Goal: Task Accomplishment & Management: Use online tool/utility

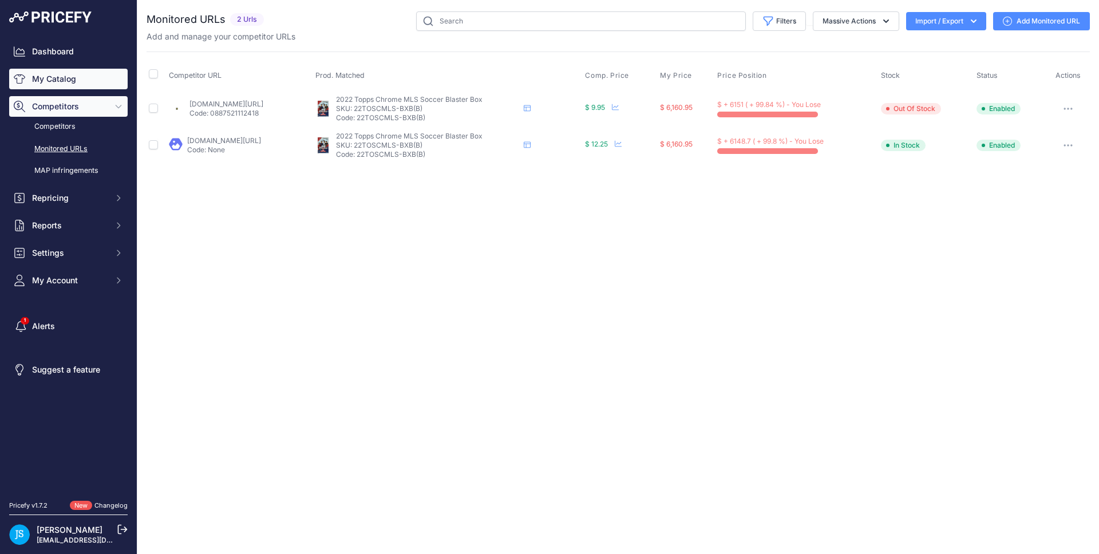
click at [70, 73] on link "My Catalog" at bounding box center [68, 79] width 118 height 21
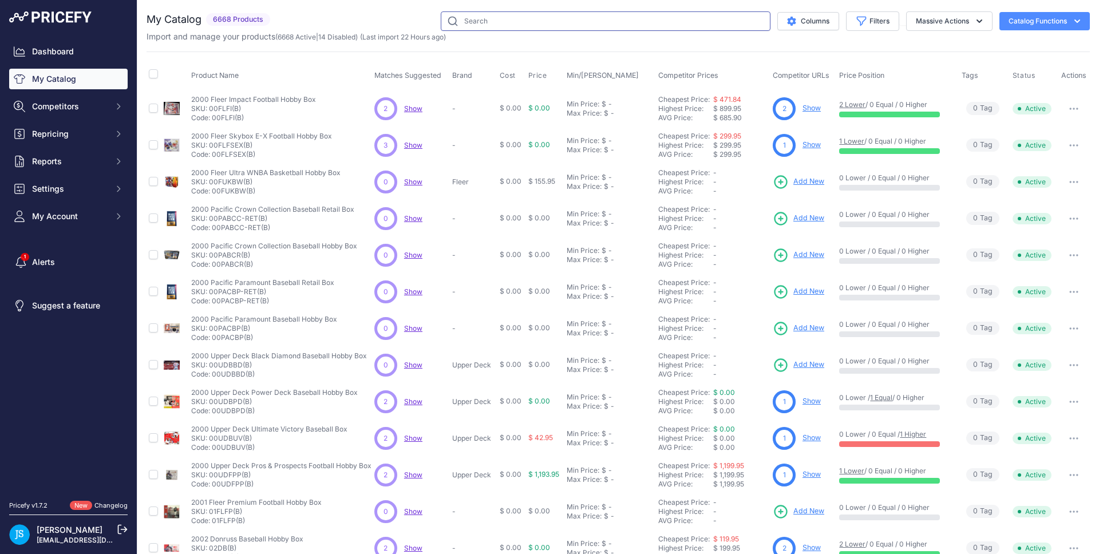
click at [476, 27] on input "text" at bounding box center [606, 20] width 330 height 19
paste input "Pokemon 2024 Trainer's ToolKit"
type input "Pokemon 2024 Trainer's ToolKit"
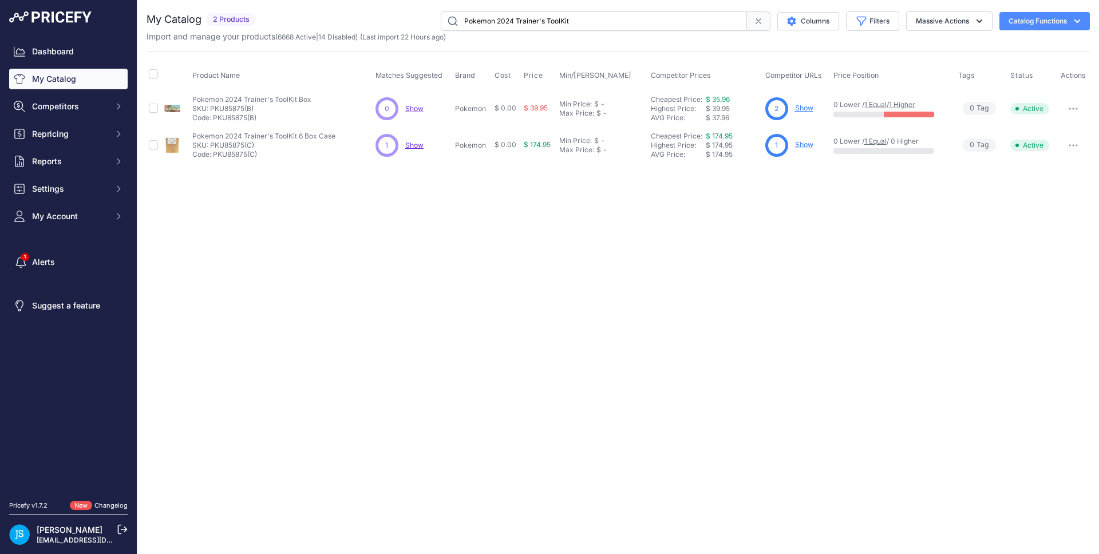
click at [800, 143] on link "Show" at bounding box center [804, 144] width 18 height 9
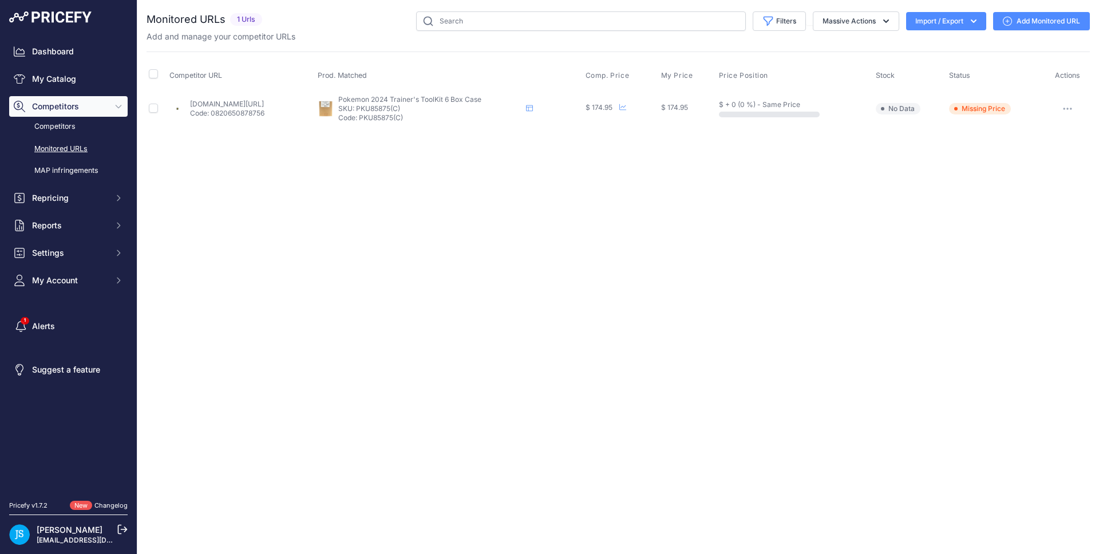
click at [1043, 18] on link "Add Monitored URL" at bounding box center [1041, 21] width 97 height 18
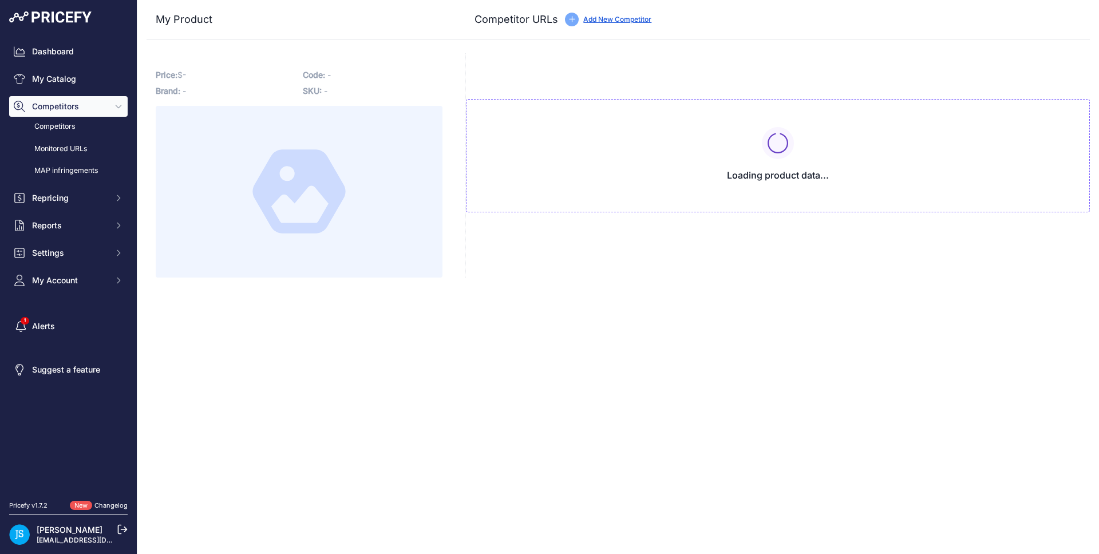
type input "www.blowoutcards.com/gaming-cards/pokemon-2024-trainer-s-tool-kit-6-box-case.ht…"
type input "www.dacardworld.com/gaming/pokemon-trainers-toolkit-2024-6-box-case?prirule_jds…"
type input "www.steelcitycollectibles.com/i/pokemon-trainer&-39;s-toolkit-2024-6-box-case?p…"
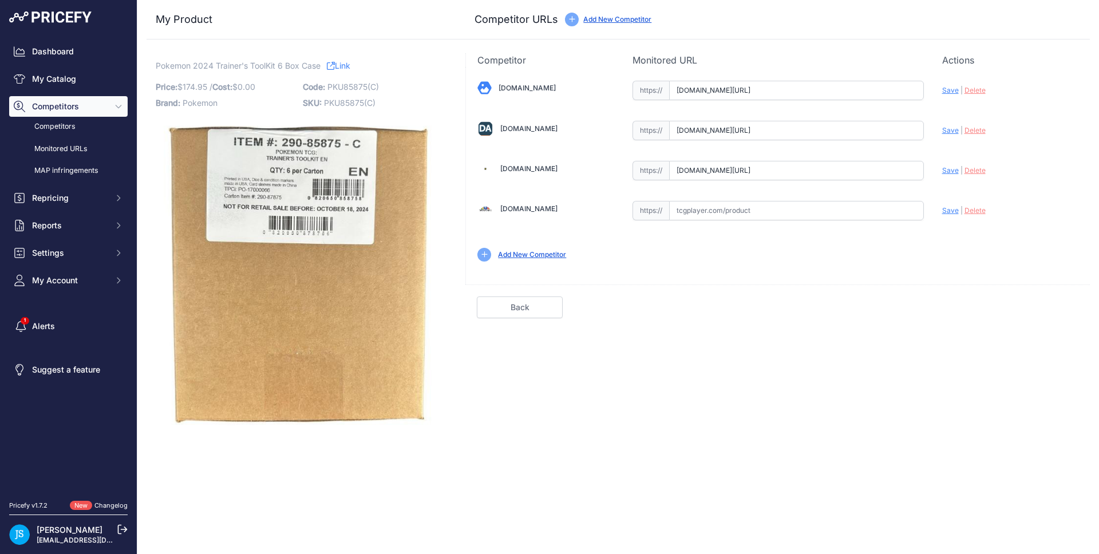
scroll to position [0, 113]
drag, startPoint x: 861, startPoint y: 170, endPoint x: 939, endPoint y: 171, distance: 77.3
click at [939, 171] on div "[DOMAIN_NAME] Valid Save" at bounding box center [778, 170] width 624 height 206
drag, startPoint x: 879, startPoint y: 132, endPoint x: 954, endPoint y: 130, distance: 75.6
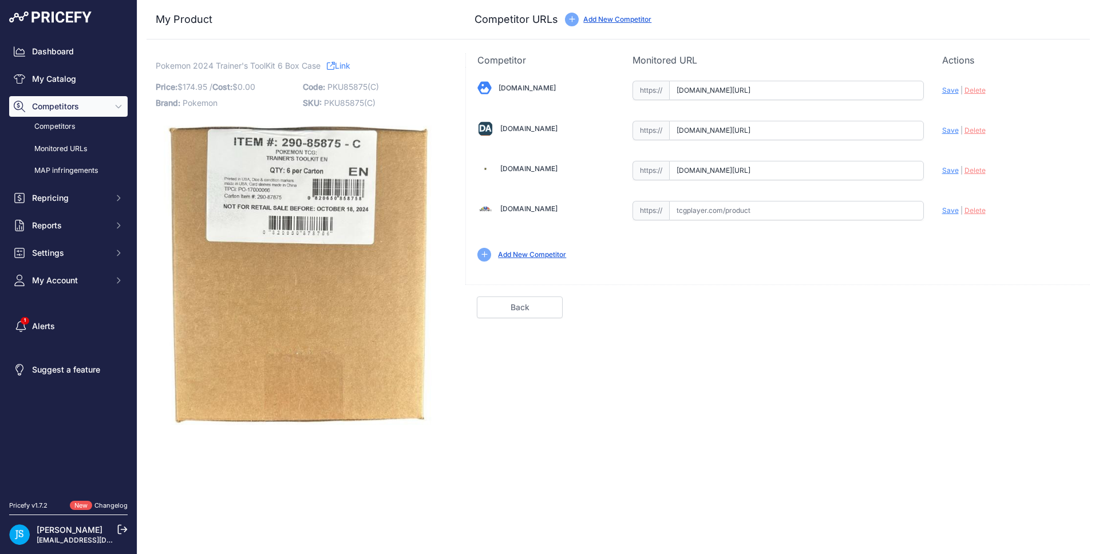
click at [954, 130] on div "[DOMAIN_NAME] Valid Save" at bounding box center [778, 170] width 624 height 206
drag, startPoint x: 896, startPoint y: 94, endPoint x: 944, endPoint y: 94, distance: 48.1
click at [944, 94] on div "[DOMAIN_NAME] Valid Save" at bounding box center [778, 170] width 624 height 206
click at [954, 88] on span "Save" at bounding box center [950, 90] width 17 height 9
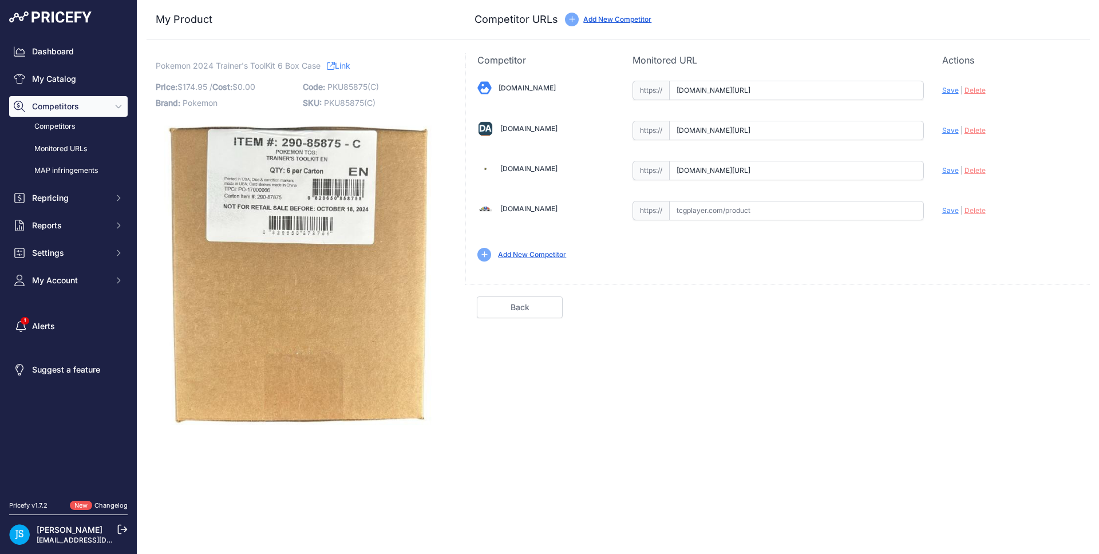
scroll to position [0, 0]
type input "https://www.blowoutcards.com/gaming-cards/pokemon-2024-trainer-s-tool-kit-6-box…"
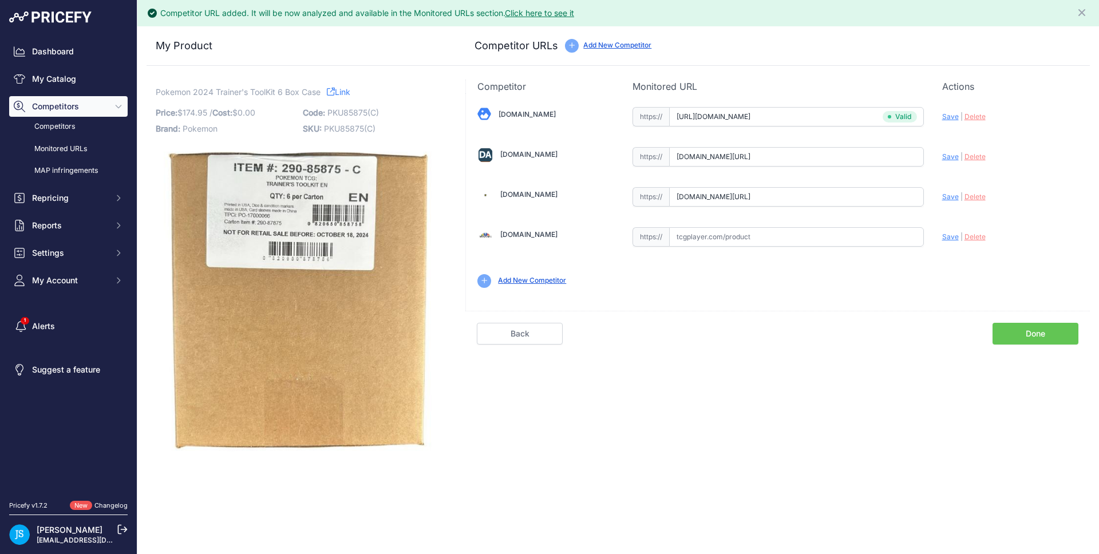
click at [946, 129] on div "[DOMAIN_NAME] Valid Save" at bounding box center [778, 196] width 624 height 206
click at [949, 149] on div "Update Profile Save | Delete Analyzing" at bounding box center [1010, 154] width 136 height 18
click at [950, 155] on span "Save" at bounding box center [950, 156] width 17 height 9
type input "https://www.dacardworld.com/gaming/pokemon-trainers-toolkit-2024-6-box-case?pri…"
click at [951, 197] on span "Save" at bounding box center [950, 196] width 17 height 9
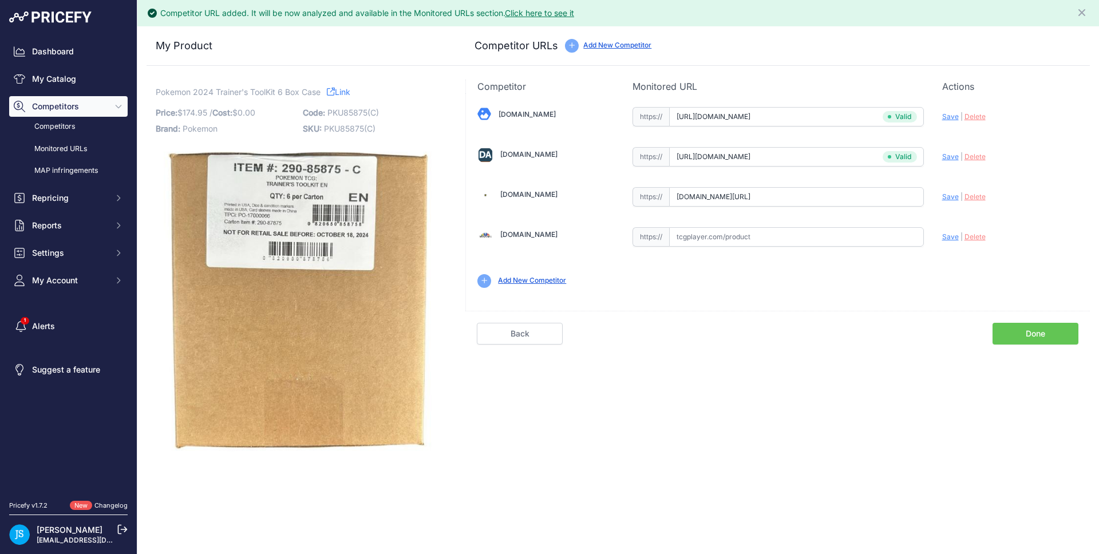
type input "https://www.steelcitycollectibles.com/i/pokemon-trainer&-39;s-toolkit-2024-6-bo…"
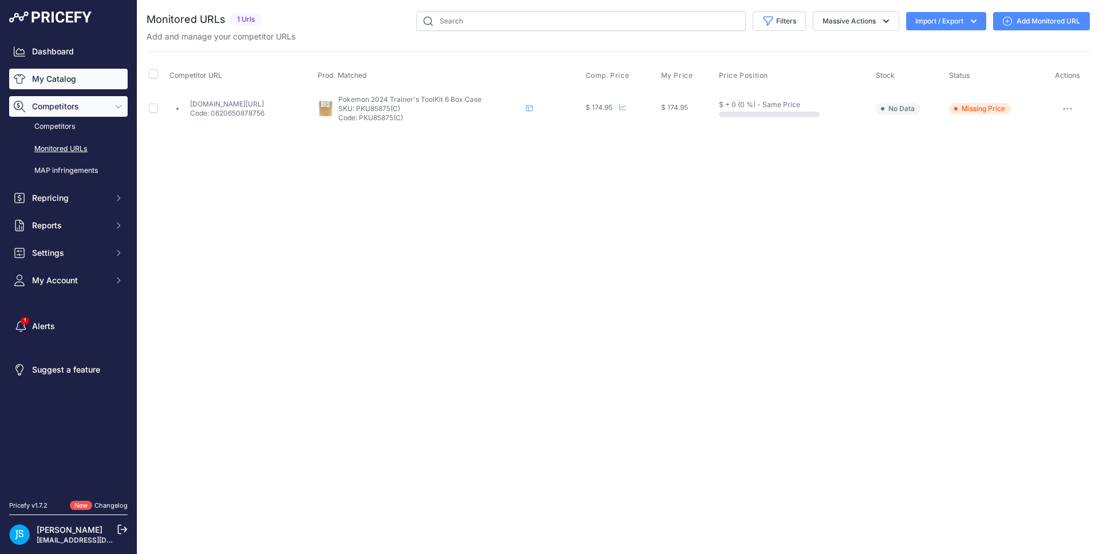
click at [69, 84] on link "My Catalog" at bounding box center [68, 79] width 118 height 21
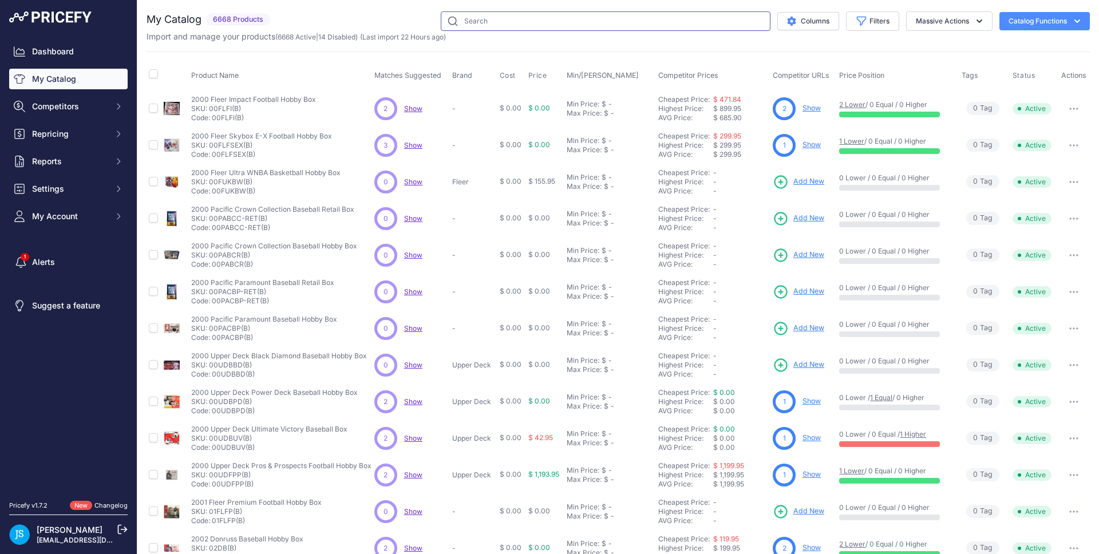
click at [507, 22] on input "text" at bounding box center [606, 20] width 330 height 19
paste input "2023 Pokemon TCG World Championship Deck"
type input "2023 Pokemon TCG World Championship Deck"
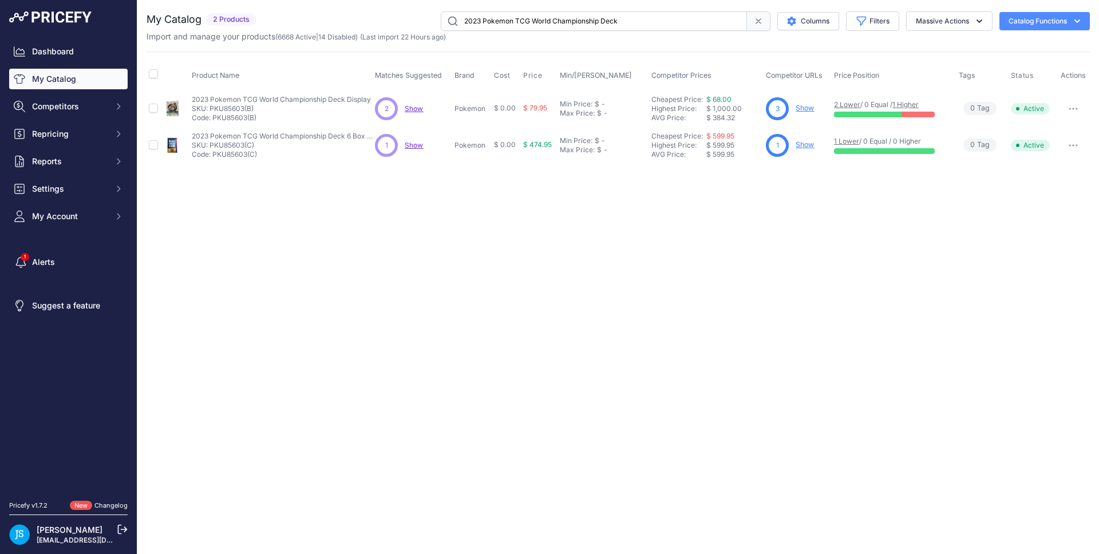
click at [805, 110] on link "Show" at bounding box center [805, 108] width 18 height 9
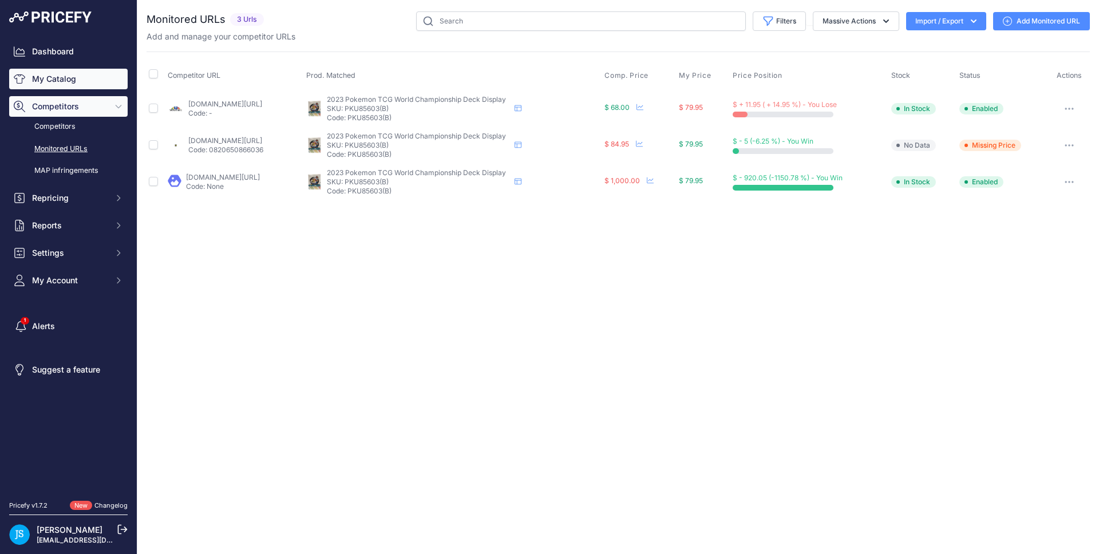
click at [102, 79] on link "My Catalog" at bounding box center [68, 79] width 118 height 21
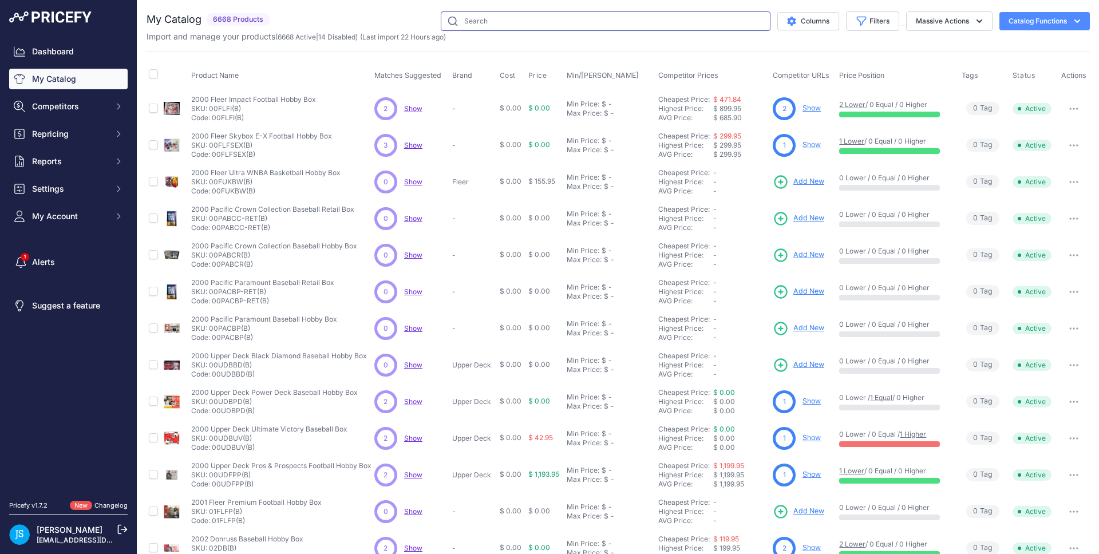
click at [507, 16] on input "text" at bounding box center [606, 20] width 330 height 19
paste input "Pokemon Scarlet & Violet Shrouded Fable Kingambit Illustration"
type input "Pokemon Scarlet & Violet Shrouded Fable Kingambit Illustration"
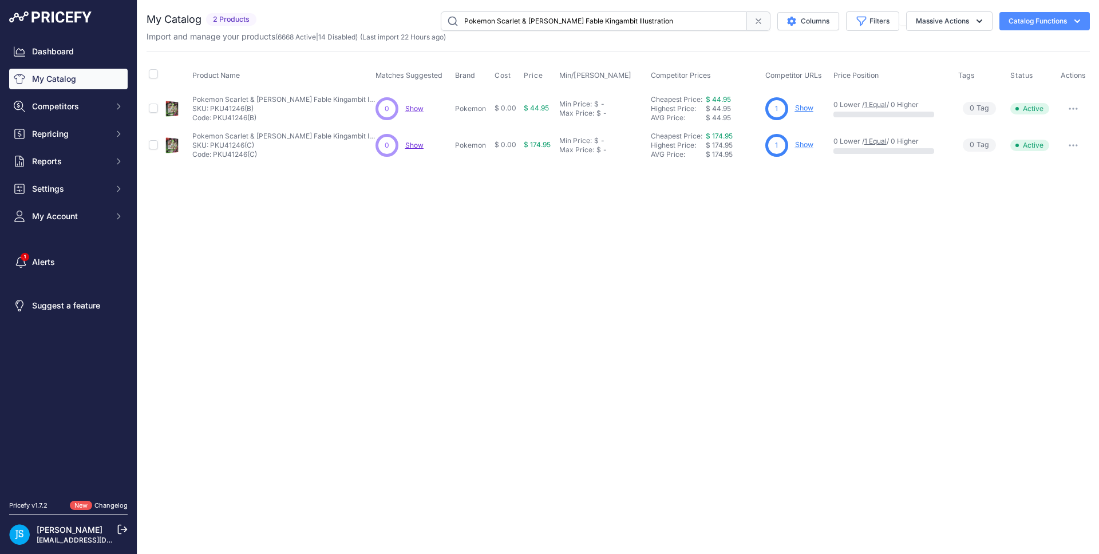
click at [810, 144] on link "Show" at bounding box center [804, 144] width 18 height 9
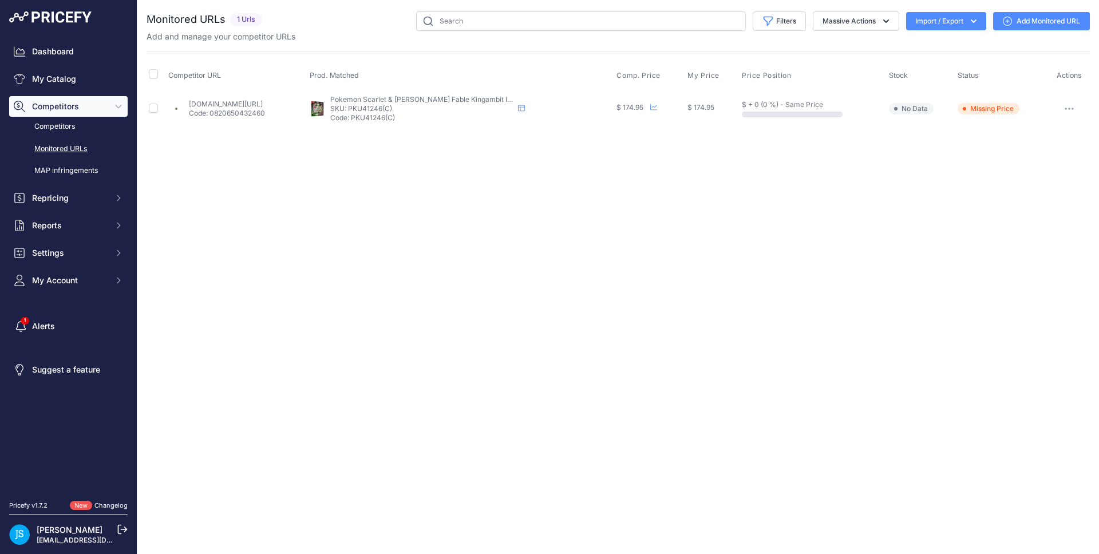
click at [1012, 22] on link "Add Monitored URL" at bounding box center [1041, 21] width 97 height 18
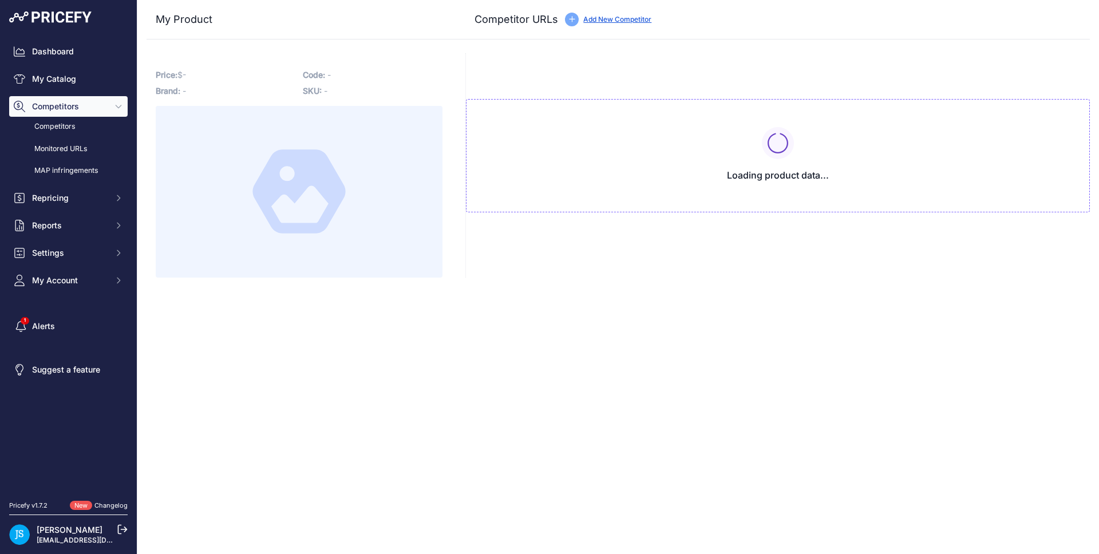
type input "[DOMAIN_NAME][URL]"
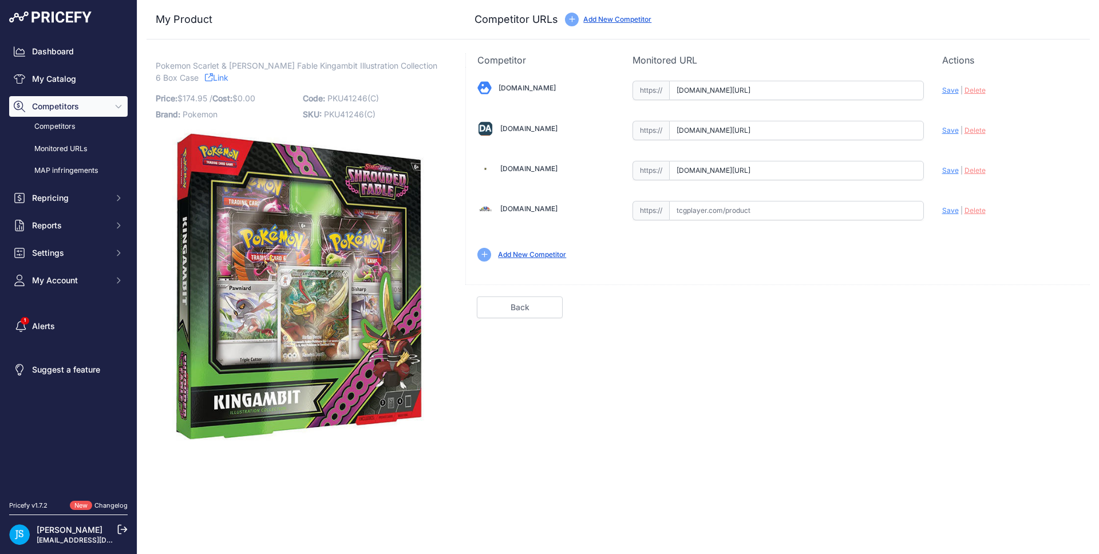
scroll to position [0, 243]
drag, startPoint x: 863, startPoint y: 131, endPoint x: 940, endPoint y: 130, distance: 77.8
click at [940, 130] on div "Blowoutcards.com Valid Save" at bounding box center [778, 170] width 624 height 206
drag, startPoint x: 889, startPoint y: 94, endPoint x: 934, endPoint y: 93, distance: 44.6
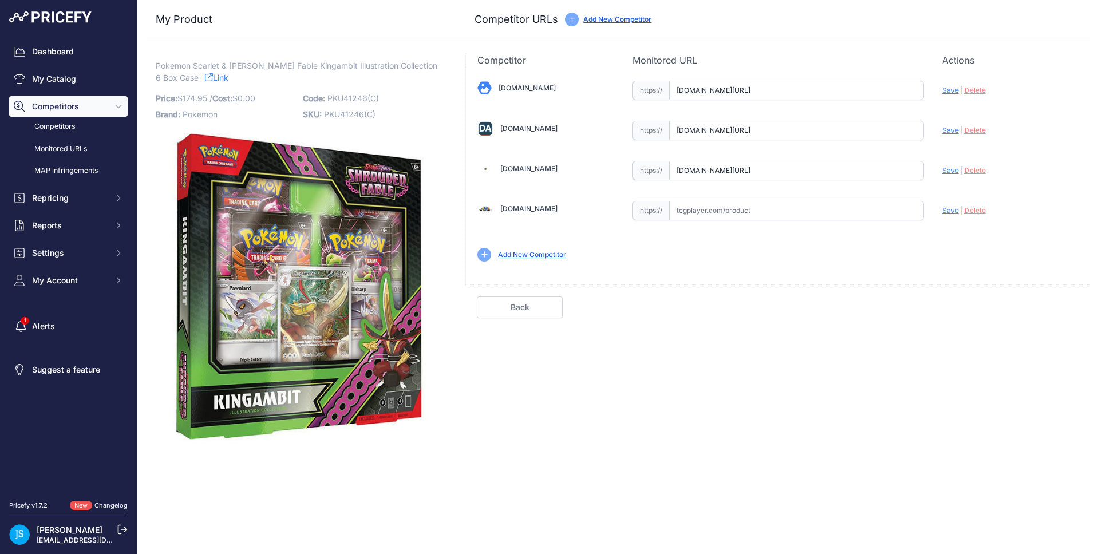
click at [934, 93] on div "Blowoutcards.com Valid Save" at bounding box center [778, 170] width 624 height 206
drag, startPoint x: 917, startPoint y: 169, endPoint x: 951, endPoint y: 167, distance: 33.8
click at [951, 167] on div "Blowoutcards.com Valid Save" at bounding box center [778, 170] width 624 height 206
click at [70, 83] on link "My Catalog" at bounding box center [68, 79] width 118 height 21
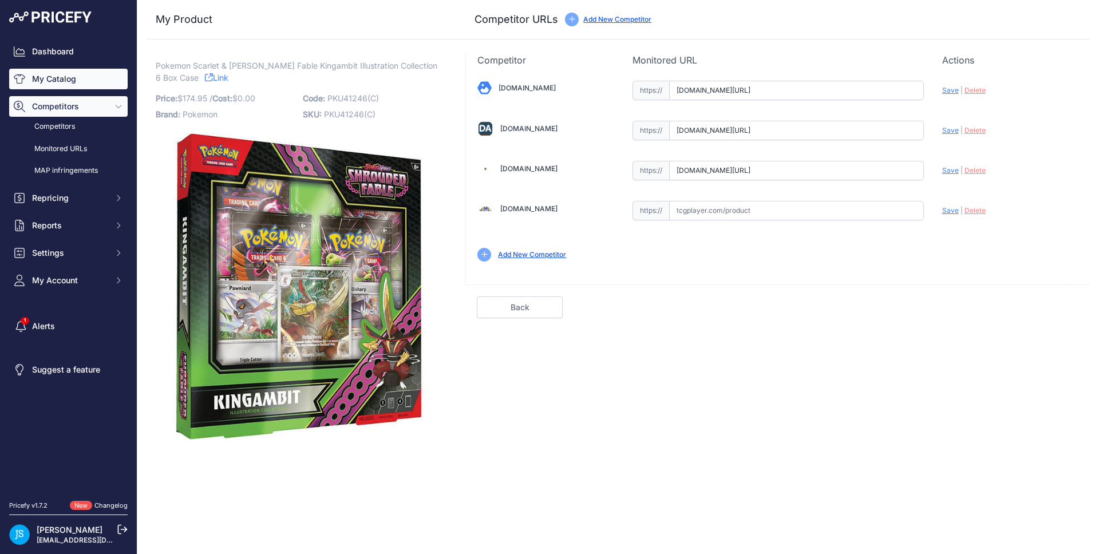
scroll to position [0, 0]
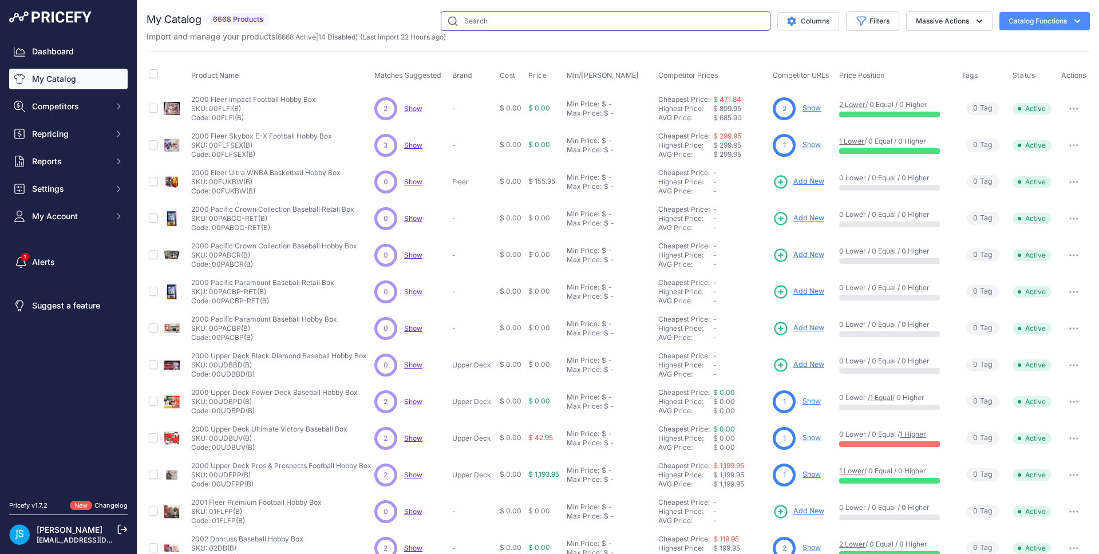
click at [480, 19] on input "text" at bounding box center [606, 20] width 330 height 19
paste input "Pokemon Scarlet & [PERSON_NAME] Fates Booster Bundle"
type input "Pokemon Scarlet & [PERSON_NAME] Fates Booster Bundle"
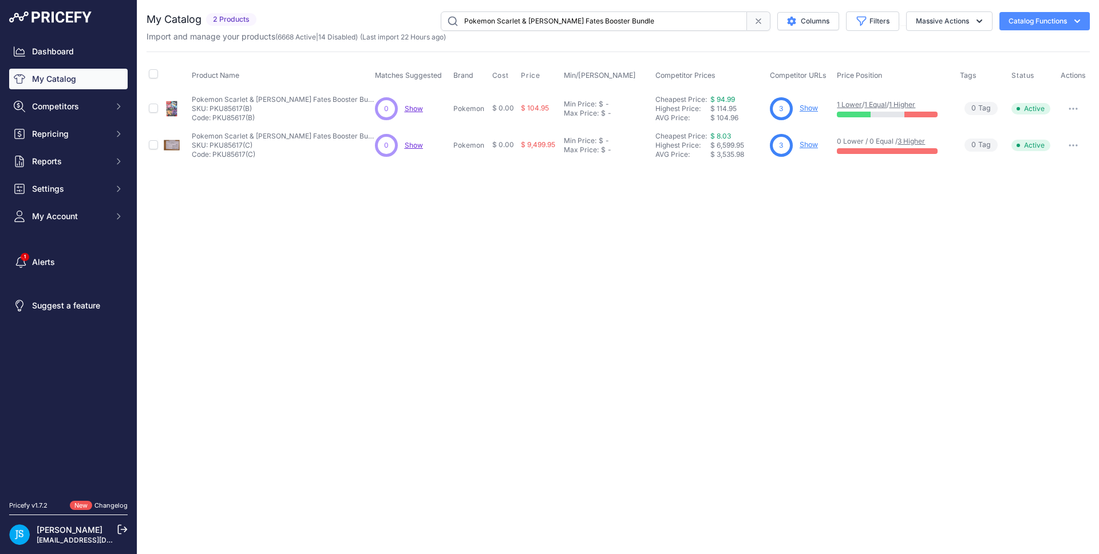
click at [809, 144] on link "Show" at bounding box center [809, 144] width 18 height 9
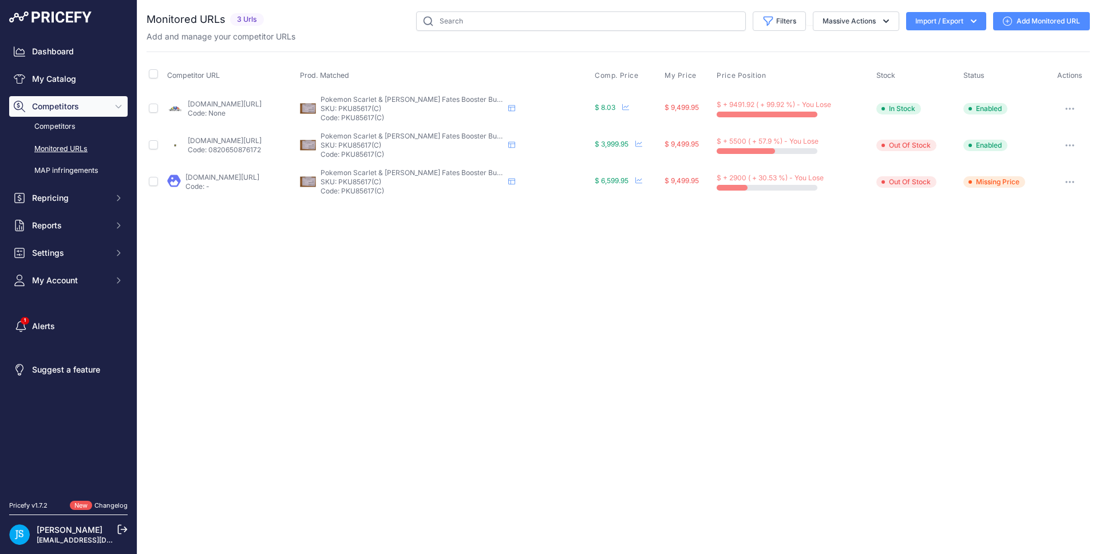
click at [999, 27] on link "Add Monitored URL" at bounding box center [1041, 21] width 97 height 18
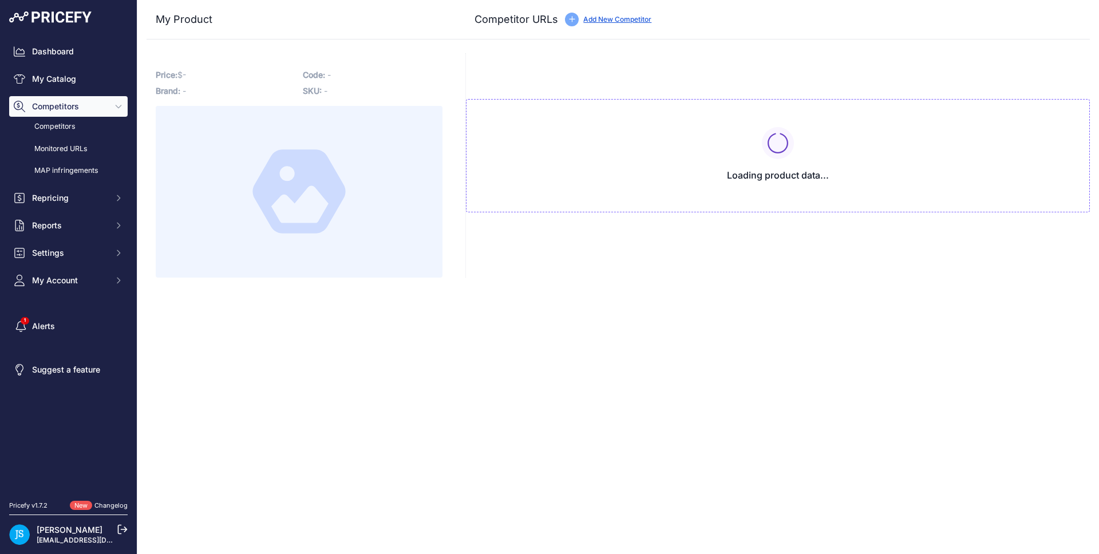
type input "[DOMAIN_NAME][URL]"
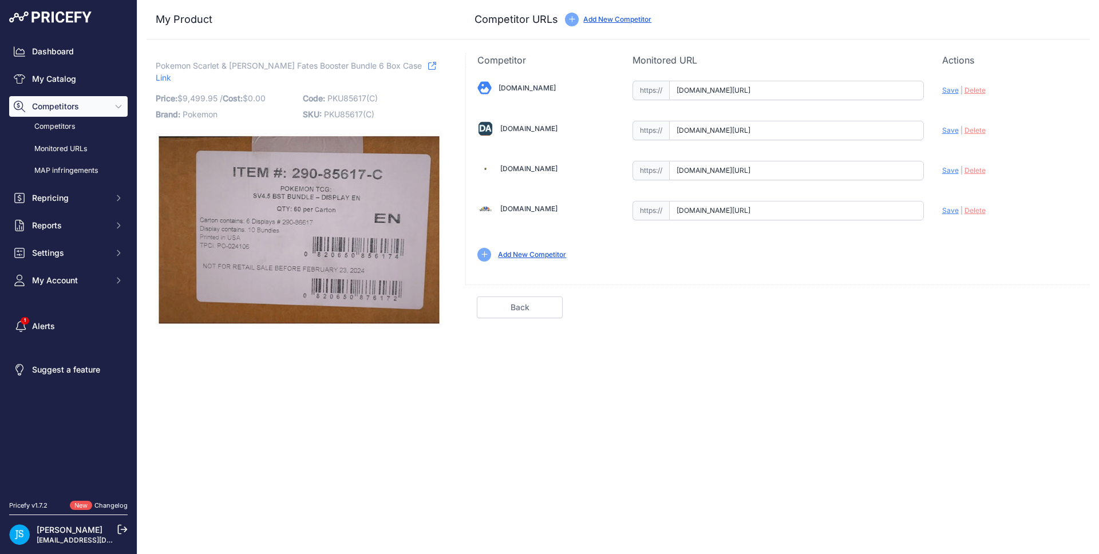
drag, startPoint x: 822, startPoint y: 127, endPoint x: 908, endPoint y: 126, distance: 85.3
click at [908, 126] on input "[DOMAIN_NAME][URL]" at bounding box center [796, 130] width 255 height 19
click at [948, 129] on span "Save" at bounding box center [950, 130] width 17 height 9
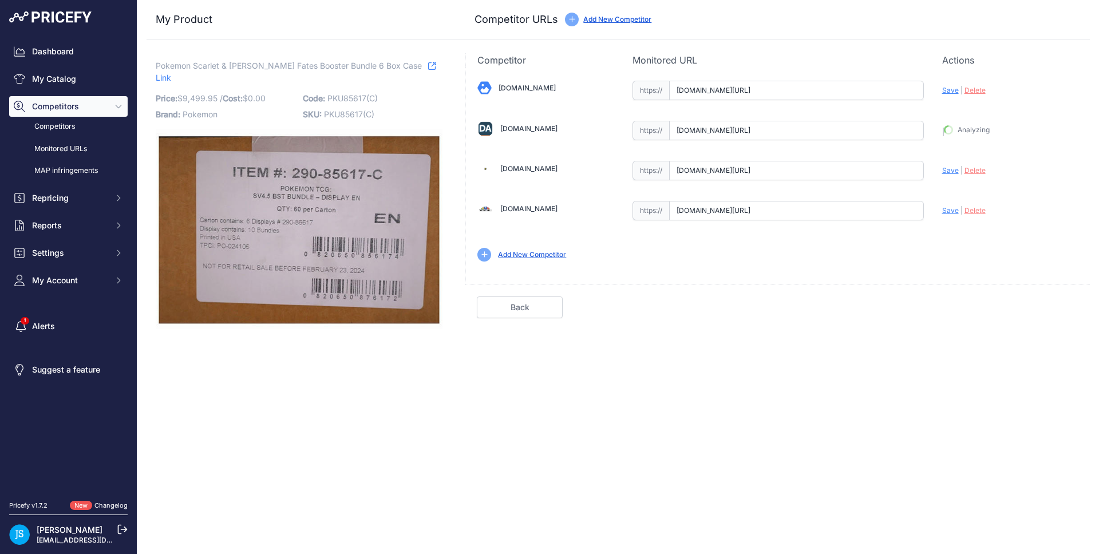
type input "[URL][DOMAIN_NAME]"
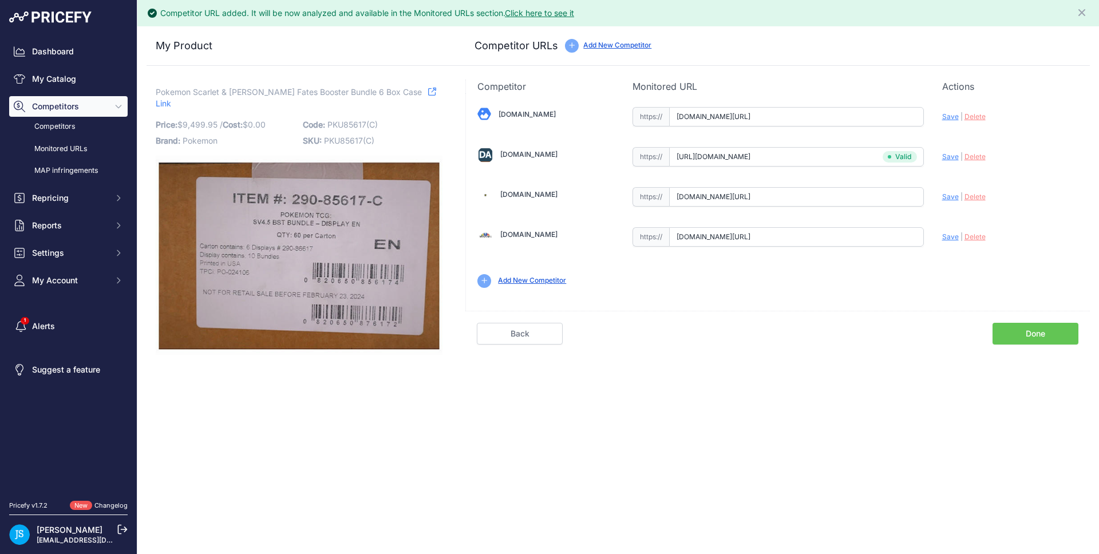
scroll to position [0, 174]
drag, startPoint x: 892, startPoint y: 115, endPoint x: 924, endPoint y: 117, distance: 32.7
click at [924, 117] on div "[DOMAIN_NAME] Valid Save" at bounding box center [778, 196] width 624 height 206
click at [947, 116] on span "Save" at bounding box center [950, 116] width 17 height 9
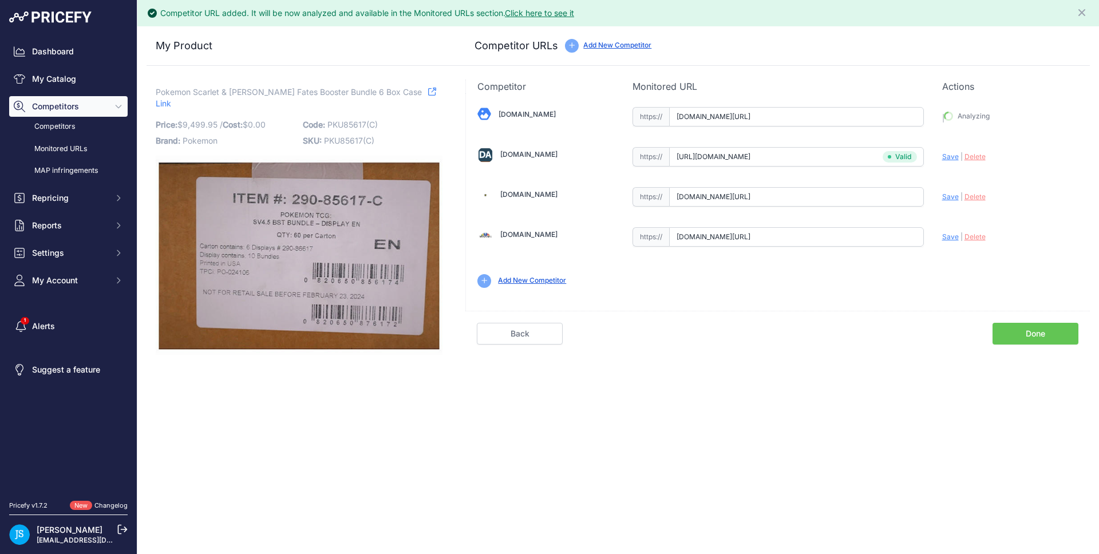
type input "[URL][DOMAIN_NAME]"
drag, startPoint x: 897, startPoint y: 189, endPoint x: 918, endPoint y: 189, distance: 20.6
click at [918, 189] on input "[DOMAIN_NAME][URL]" at bounding box center [796, 196] width 255 height 19
drag, startPoint x: 888, startPoint y: 195, endPoint x: 920, endPoint y: 195, distance: 32.1
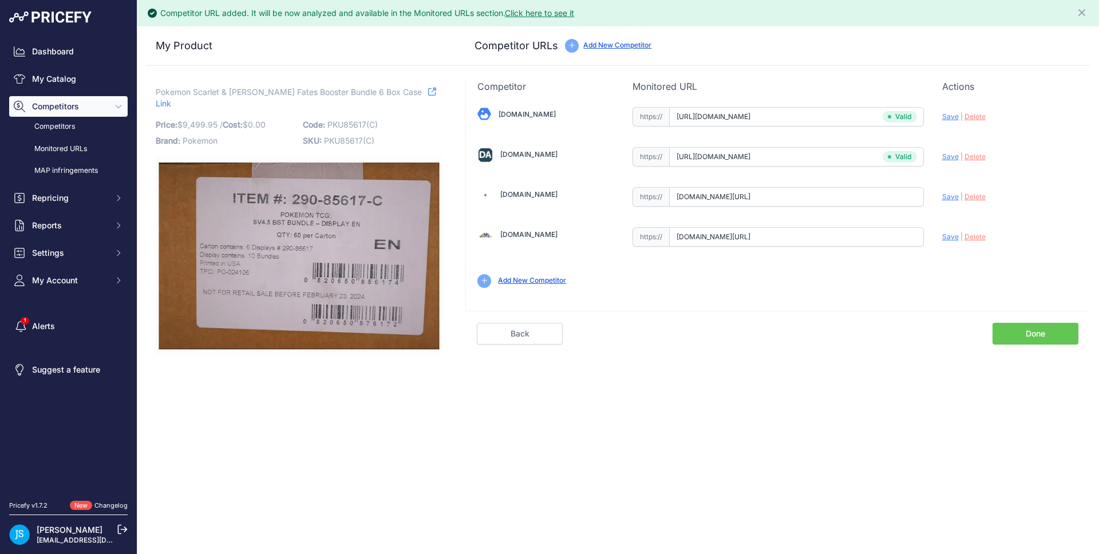
click at [920, 195] on input "[DOMAIN_NAME][URL]" at bounding box center [796, 196] width 255 height 19
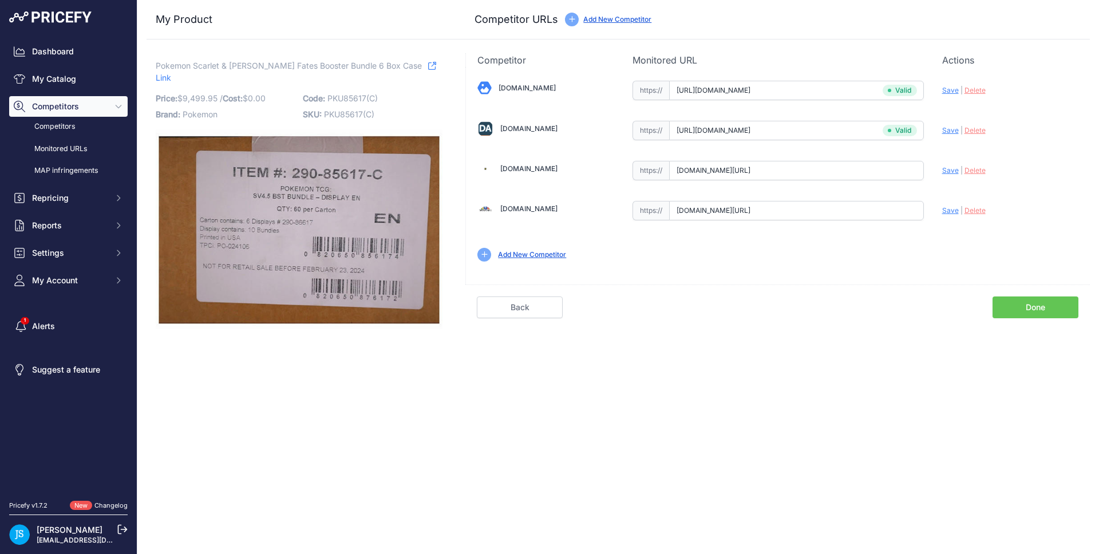
click at [948, 172] on span "Save" at bounding box center [950, 170] width 17 height 9
type input "[URL][DOMAIN_NAME]"
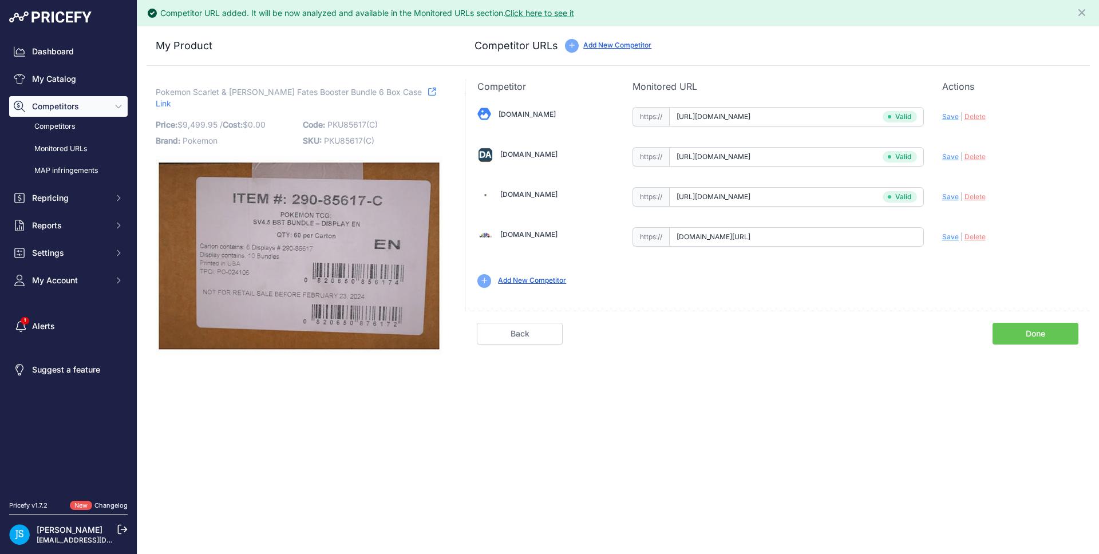
scroll to position [0, 270]
drag, startPoint x: 875, startPoint y: 237, endPoint x: 934, endPoint y: 235, distance: 59.5
click at [934, 235] on div "[DOMAIN_NAME] Valid Save" at bounding box center [778, 196] width 624 height 206
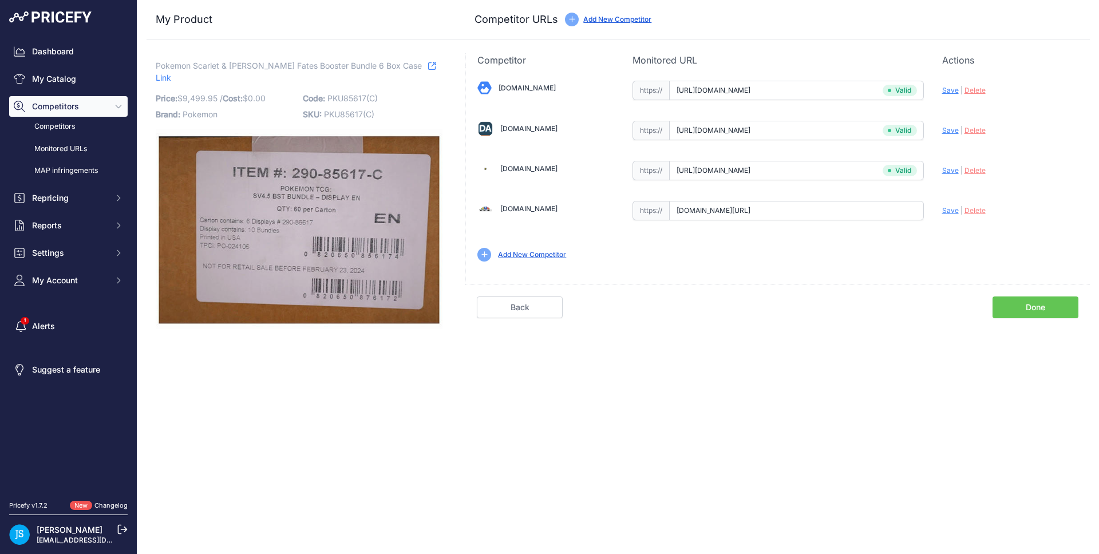
click at [949, 212] on span "Save" at bounding box center [950, 210] width 17 height 9
type input "[URL][DOMAIN_NAME]"
